Goal: Find specific page/section: Find specific page/section

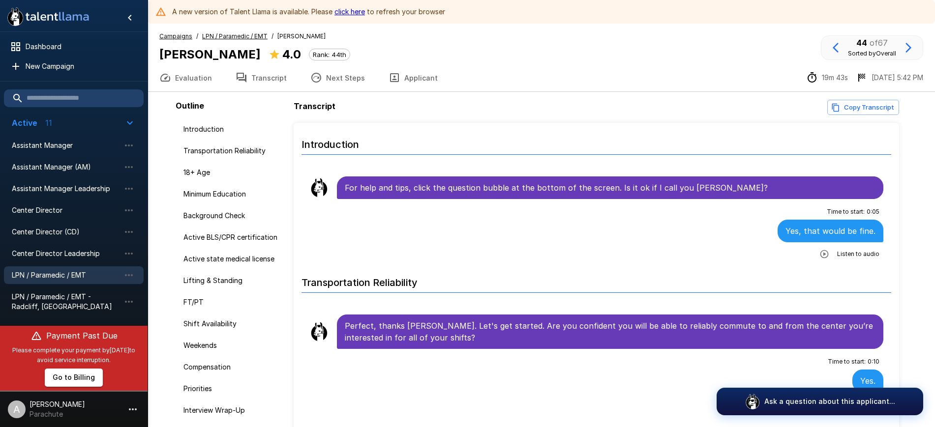
click at [44, 272] on span "LPN / Paramedic / EMT" at bounding box center [66, 275] width 108 height 10
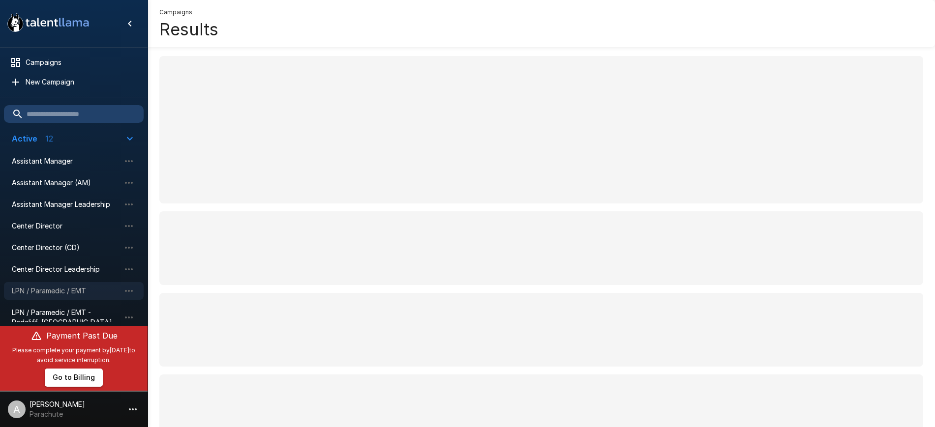
click at [38, 292] on span "LPN / Paramedic / EMT" at bounding box center [66, 291] width 108 height 10
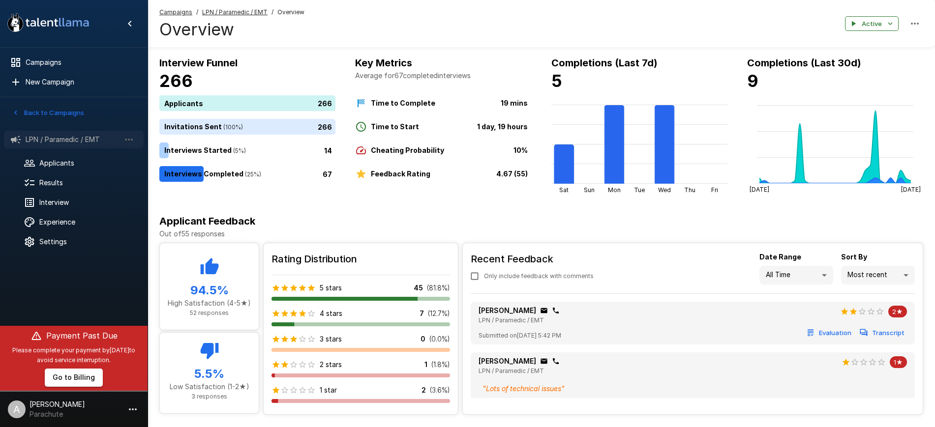
click at [71, 138] on span "LPN / Paramedic / EMT" at bounding box center [73, 140] width 94 height 10
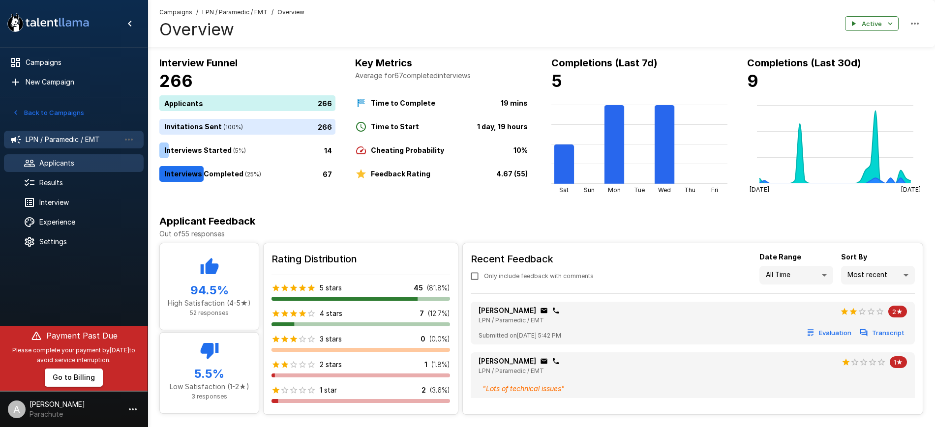
click at [60, 160] on span "Applicants" at bounding box center [87, 163] width 96 height 10
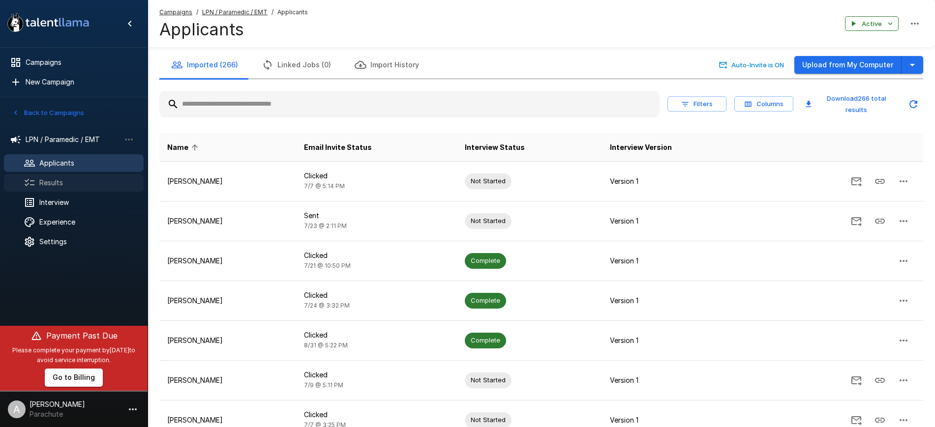
click at [43, 182] on span "Results" at bounding box center [87, 183] width 96 height 10
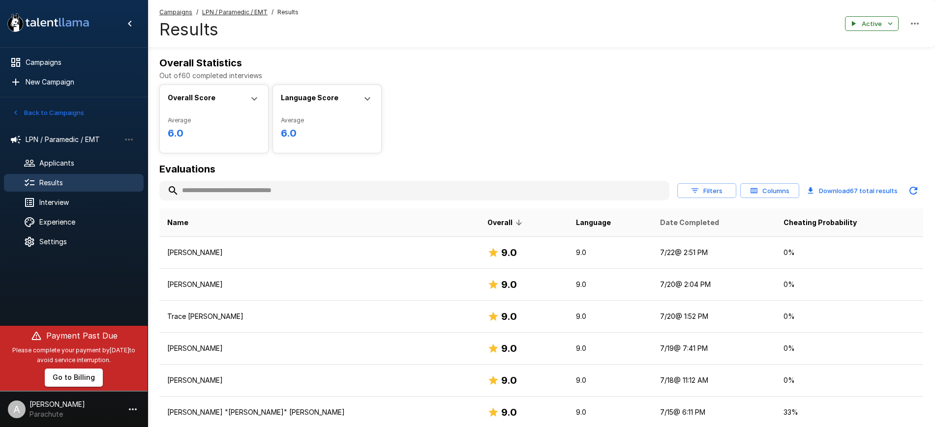
click at [660, 223] on span "Date Completed" at bounding box center [689, 223] width 59 height 12
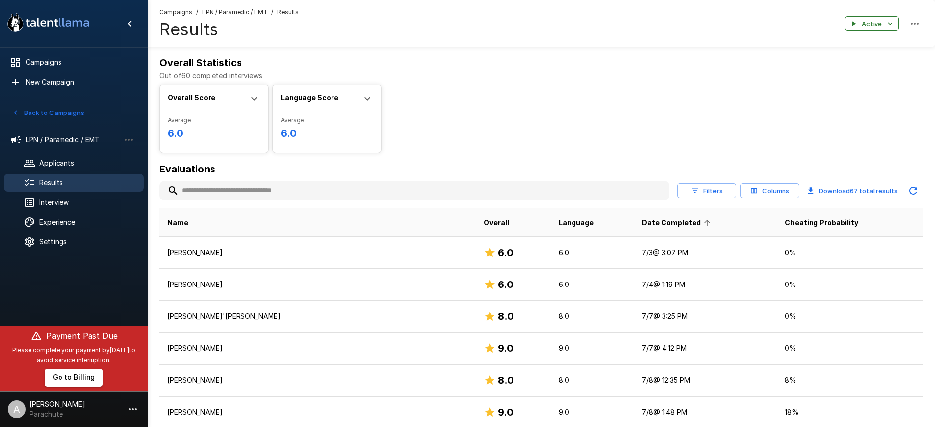
click at [642, 223] on span "Date Completed" at bounding box center [678, 223] width 72 height 12
